Goal: Task Accomplishment & Management: Use online tool/utility

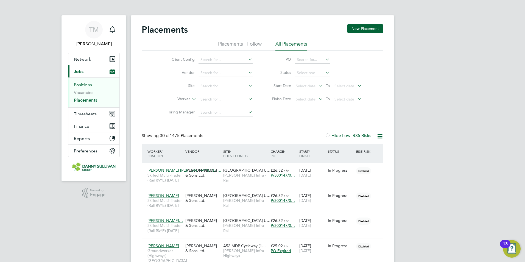
click at [86, 86] on link "Positions" at bounding box center [83, 84] width 18 height 5
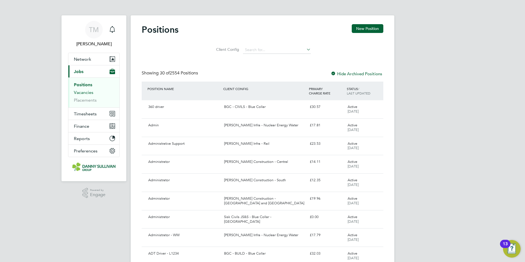
click at [88, 93] on link "Vacancies" at bounding box center [83, 92] width 19 height 5
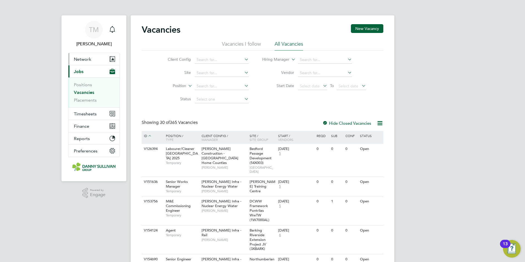
click at [90, 59] on span "Network" at bounding box center [82, 59] width 17 height 5
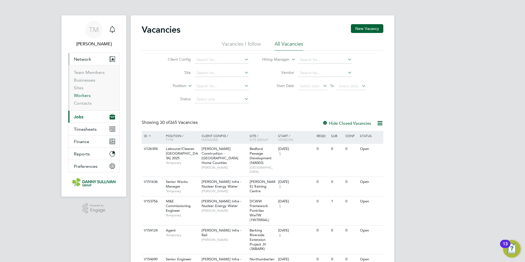
click at [89, 95] on link "Workers" at bounding box center [82, 95] width 17 height 5
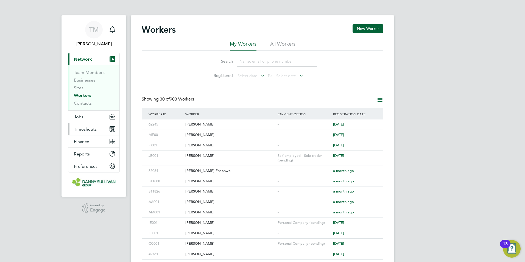
click at [87, 125] on button "Timesheets" at bounding box center [93, 129] width 51 height 12
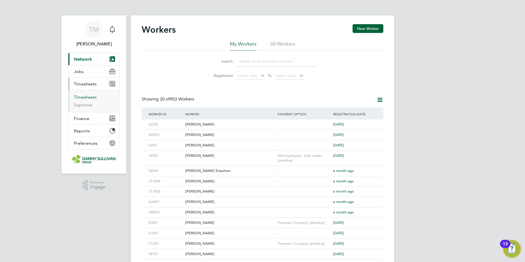
click at [89, 95] on link "Timesheets" at bounding box center [85, 96] width 23 height 5
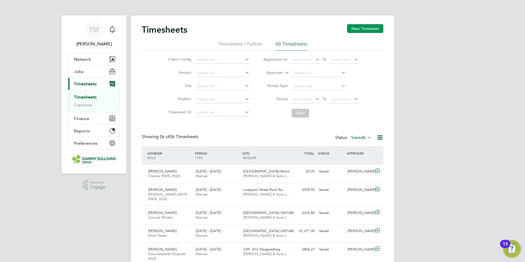
click at [360, 32] on button "New Timesheet" at bounding box center [365, 28] width 36 height 9
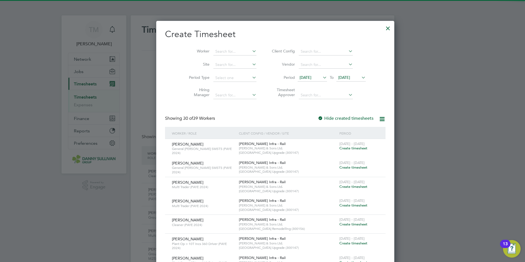
click at [383, 29] on div at bounding box center [388, 27] width 10 height 10
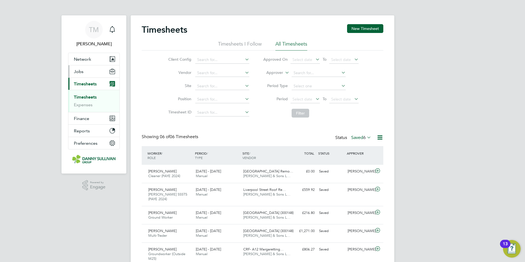
click at [86, 72] on button "Jobs" at bounding box center [93, 71] width 51 height 12
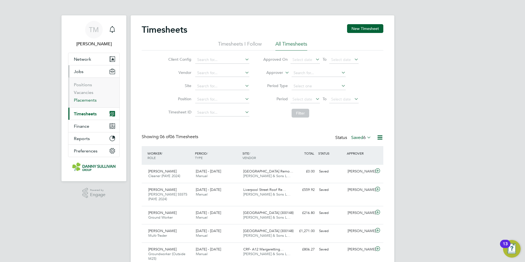
click at [89, 101] on link "Placements" at bounding box center [85, 99] width 23 height 5
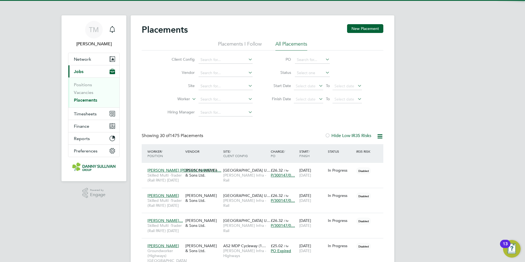
click at [218, 95] on li "Worker" at bounding box center [207, 99] width 103 height 13
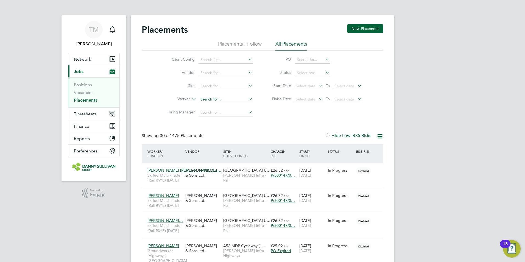
click at [218, 96] on input at bounding box center [225, 100] width 54 height 8
type input "l"
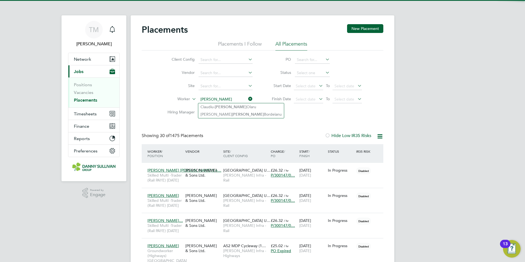
type input "[PERSON_NAME]"
